Goal: Navigation & Orientation: Find specific page/section

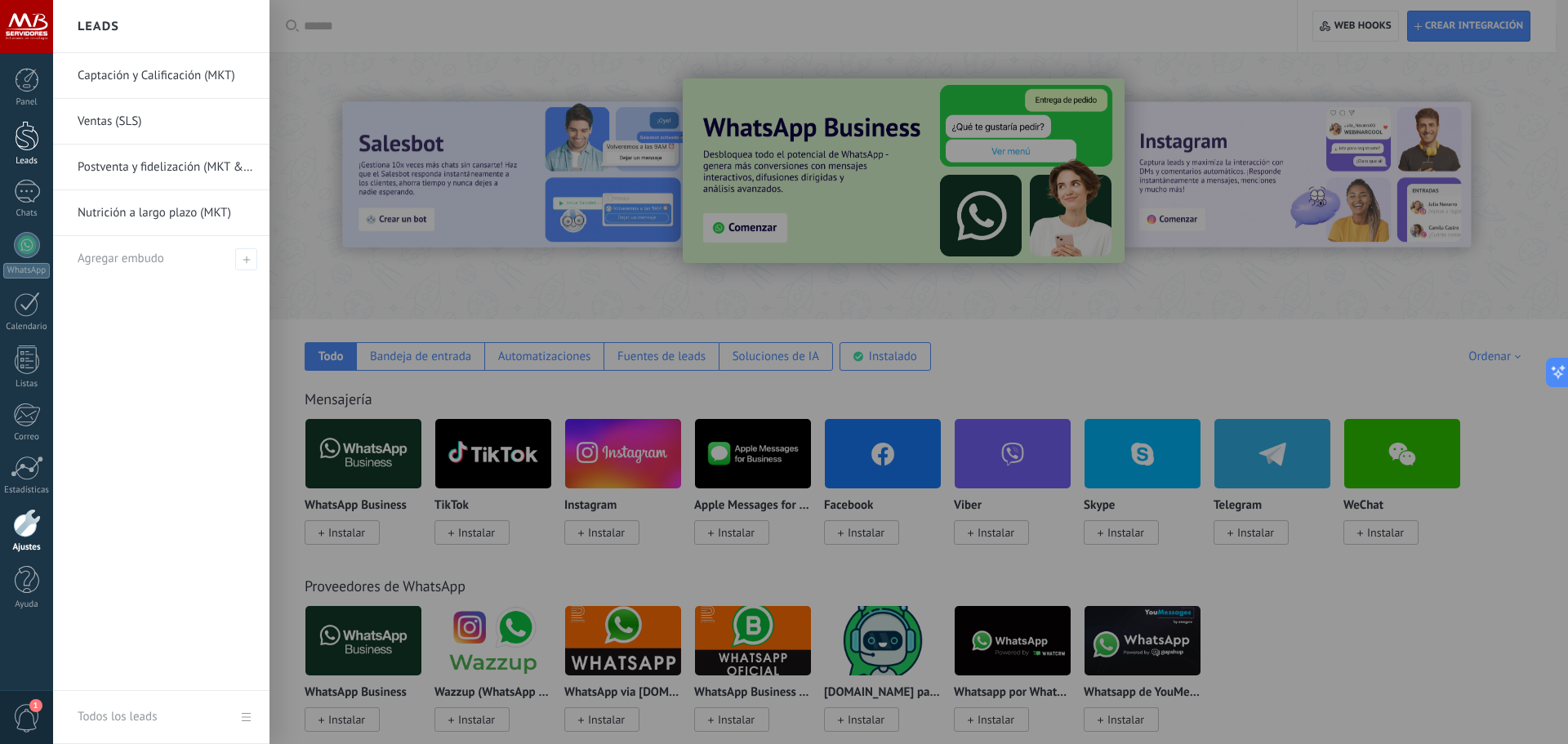
click at [23, 141] on div at bounding box center [27, 136] width 24 height 30
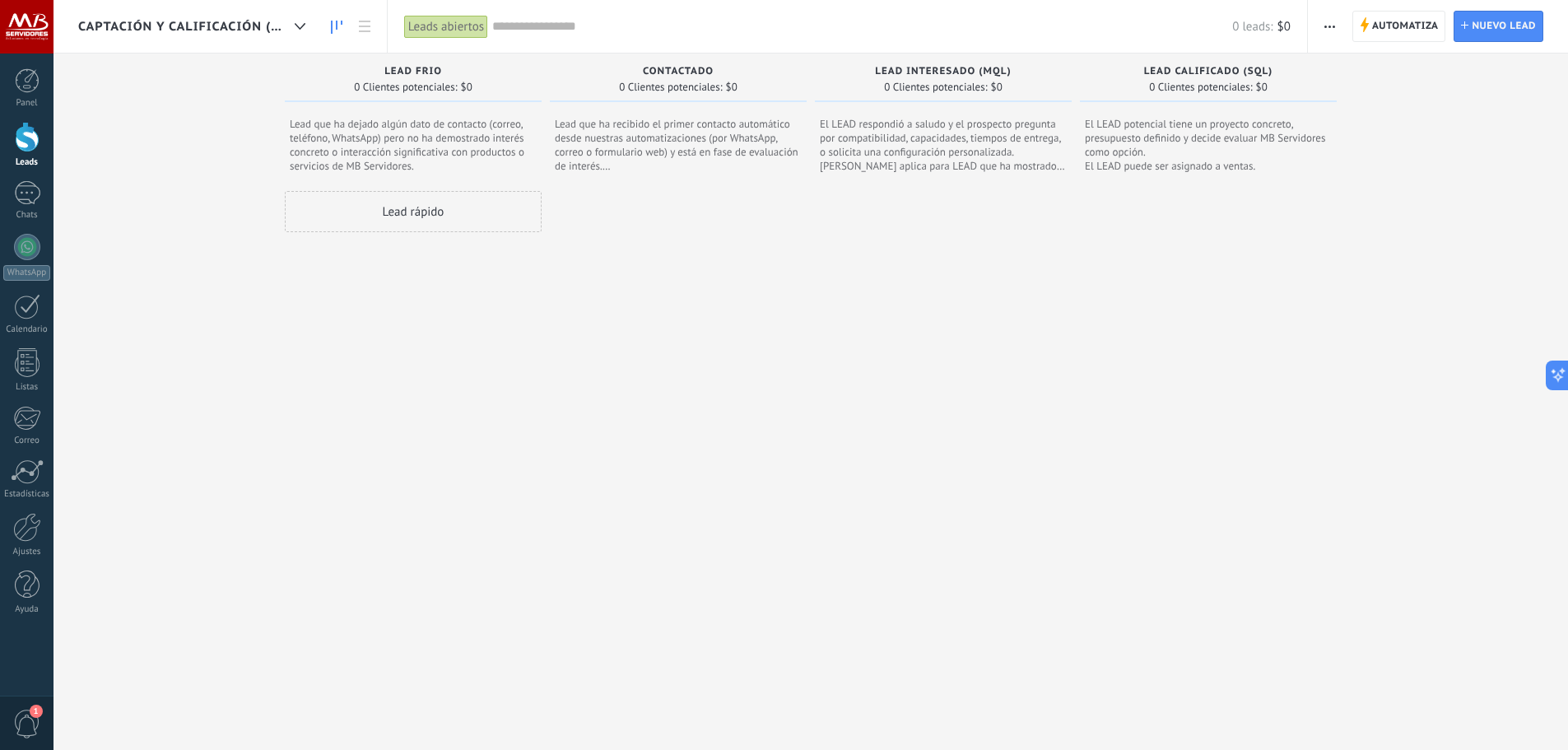
click at [582, 337] on div at bounding box center [678, 458] width 257 height 535
